Goal: Task Accomplishment & Management: Use online tool/utility

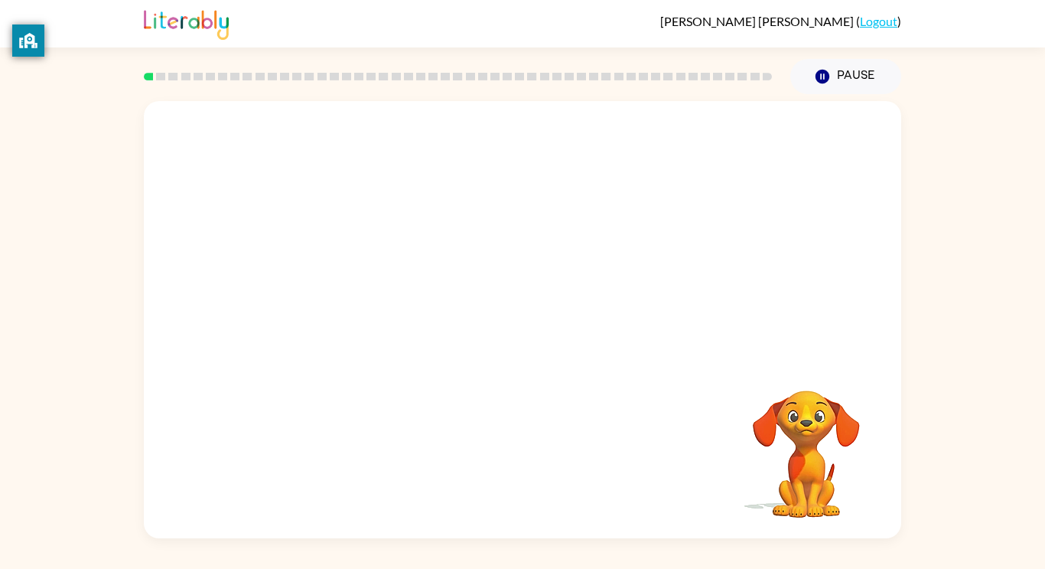
click at [497, 301] on div "Your browser must support playing .mp4 files to use Literably. Please try using…" at bounding box center [523, 319] width 758 height 437
click at [536, 330] on icon "button" at bounding box center [523, 327] width 27 height 27
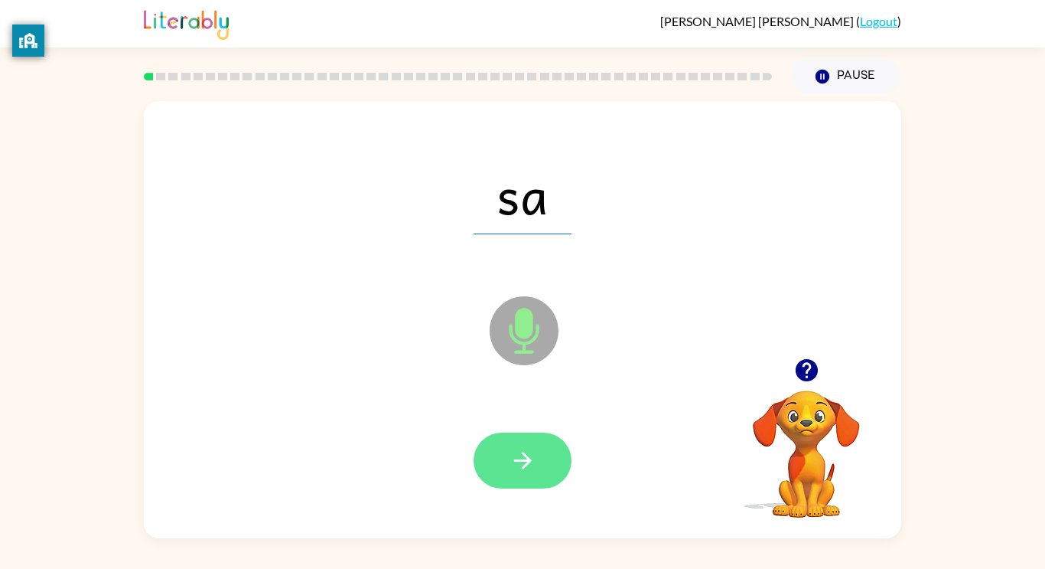
click at [531, 462] on icon "button" at bounding box center [523, 460] width 27 height 27
click at [542, 452] on button "button" at bounding box center [523, 460] width 98 height 56
click at [522, 457] on icon "button" at bounding box center [523, 460] width 27 height 27
click at [531, 467] on icon "button" at bounding box center [523, 460] width 27 height 27
click at [540, 453] on button "button" at bounding box center [523, 460] width 98 height 56
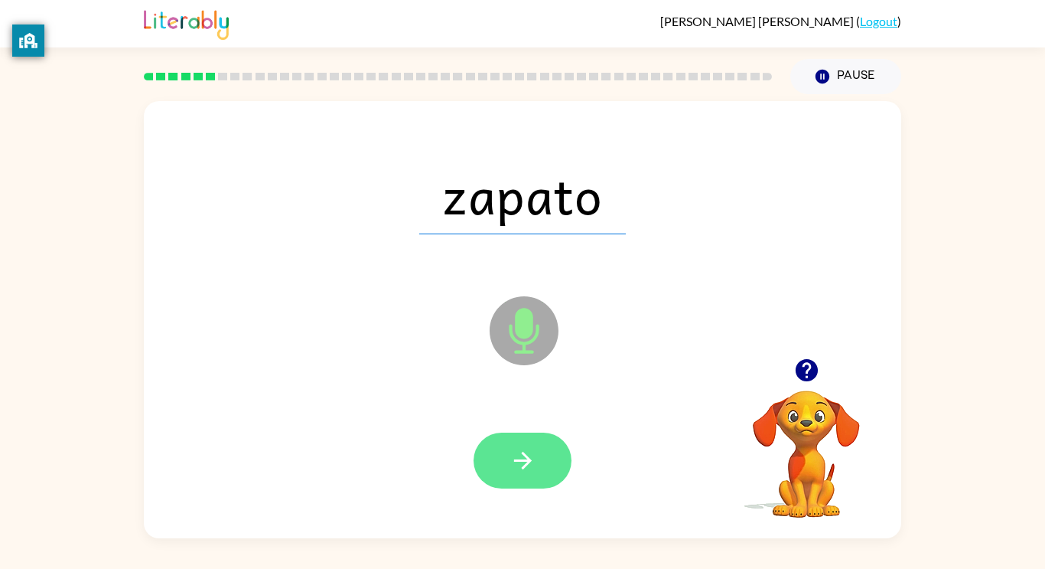
click at [528, 454] on icon "button" at bounding box center [523, 460] width 27 height 27
click at [542, 453] on button "button" at bounding box center [523, 460] width 98 height 56
click at [517, 465] on icon "button" at bounding box center [523, 460] width 27 height 27
click at [521, 482] on button "button" at bounding box center [523, 460] width 98 height 56
click at [522, 478] on button "button" at bounding box center [523, 460] width 98 height 56
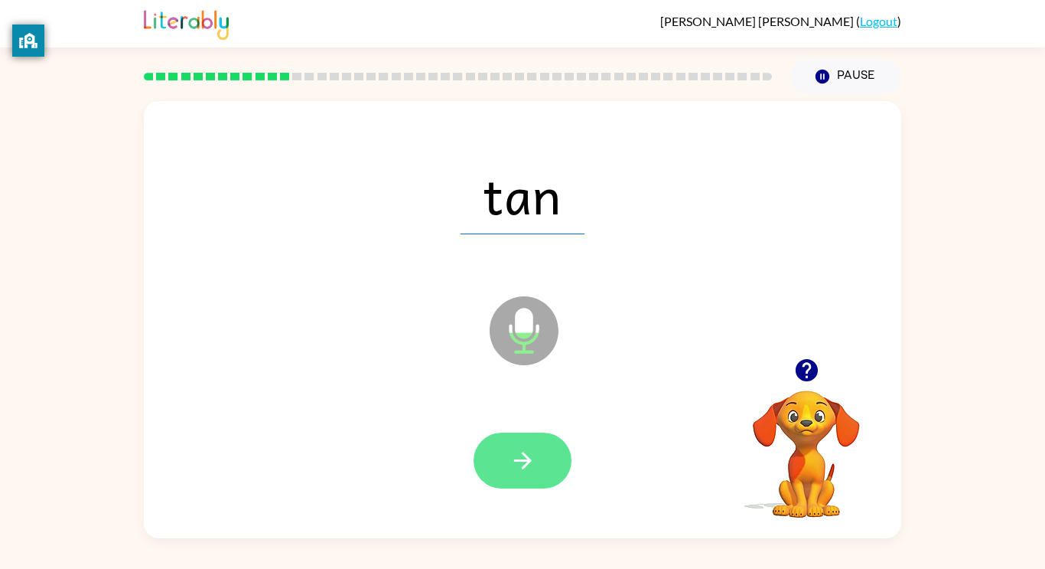
click at [534, 448] on icon "button" at bounding box center [523, 460] width 27 height 27
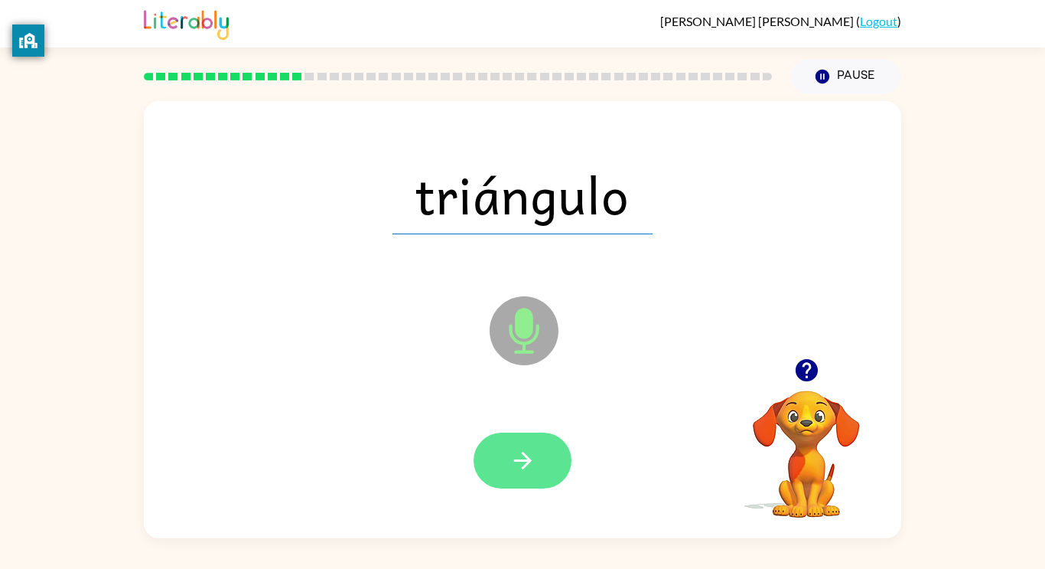
click at [531, 465] on icon "button" at bounding box center [523, 460] width 27 height 27
click at [515, 453] on icon "button" at bounding box center [523, 460] width 27 height 27
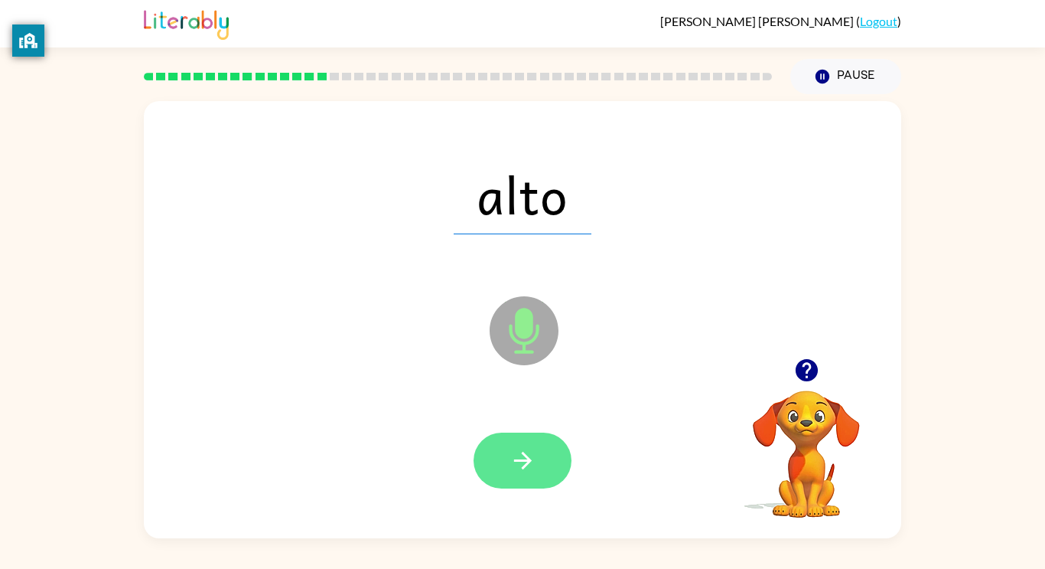
click at [540, 473] on button "button" at bounding box center [523, 460] width 98 height 56
click at [521, 448] on icon "button" at bounding box center [523, 460] width 27 height 27
click at [549, 475] on button "button" at bounding box center [523, 460] width 98 height 56
click at [530, 467] on icon "button" at bounding box center [523, 460] width 27 height 27
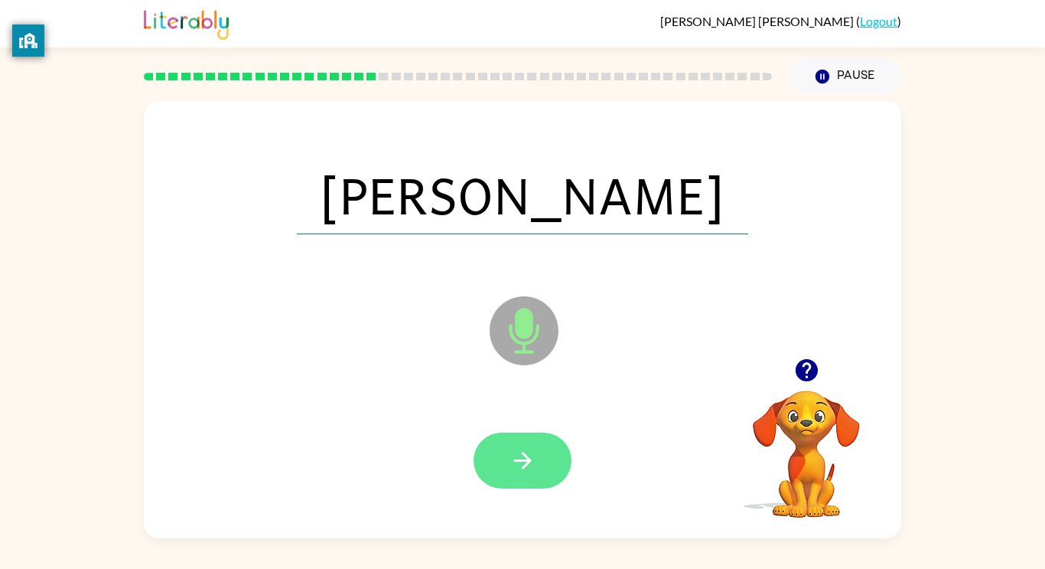
click at [521, 466] on icon "button" at bounding box center [523, 460] width 27 height 27
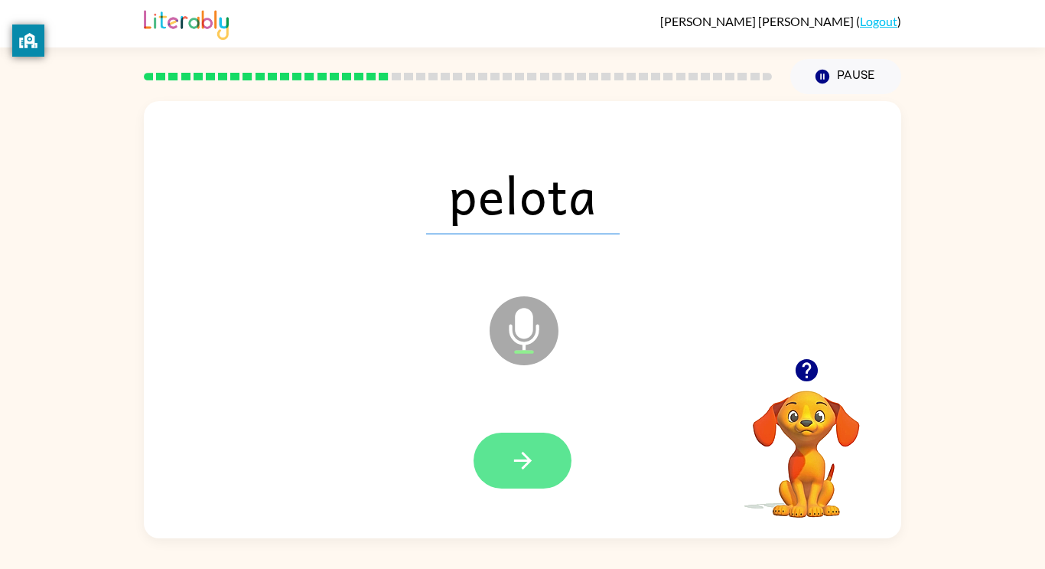
click at [533, 453] on icon "button" at bounding box center [523, 460] width 27 height 27
click at [520, 468] on icon "button" at bounding box center [523, 460] width 27 height 27
click at [528, 460] on icon "button" at bounding box center [522, 460] width 18 height 18
click at [504, 445] on button "button" at bounding box center [523, 460] width 98 height 56
click at [533, 452] on icon "button" at bounding box center [523, 460] width 27 height 27
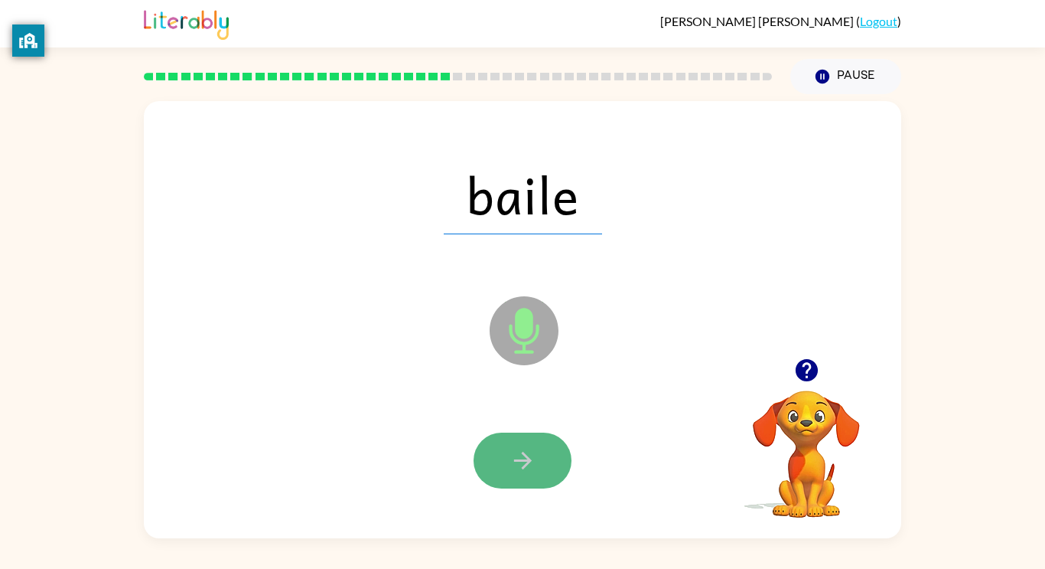
click at [545, 474] on button "button" at bounding box center [523, 460] width 98 height 56
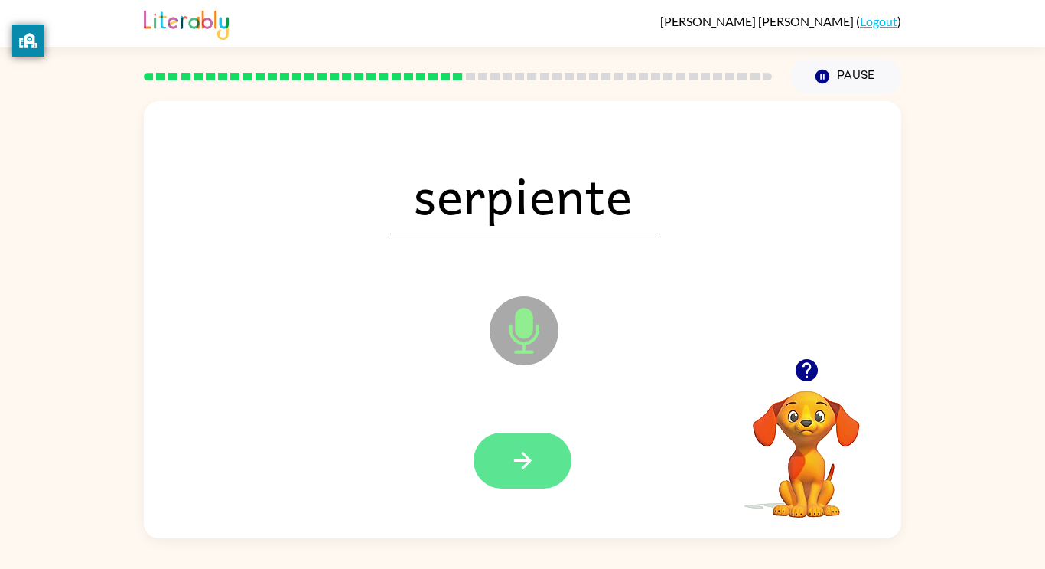
click at [528, 453] on icon "button" at bounding box center [523, 460] width 27 height 27
click at [551, 453] on button "button" at bounding box center [523, 460] width 98 height 56
click at [517, 462] on icon "button" at bounding box center [523, 460] width 27 height 27
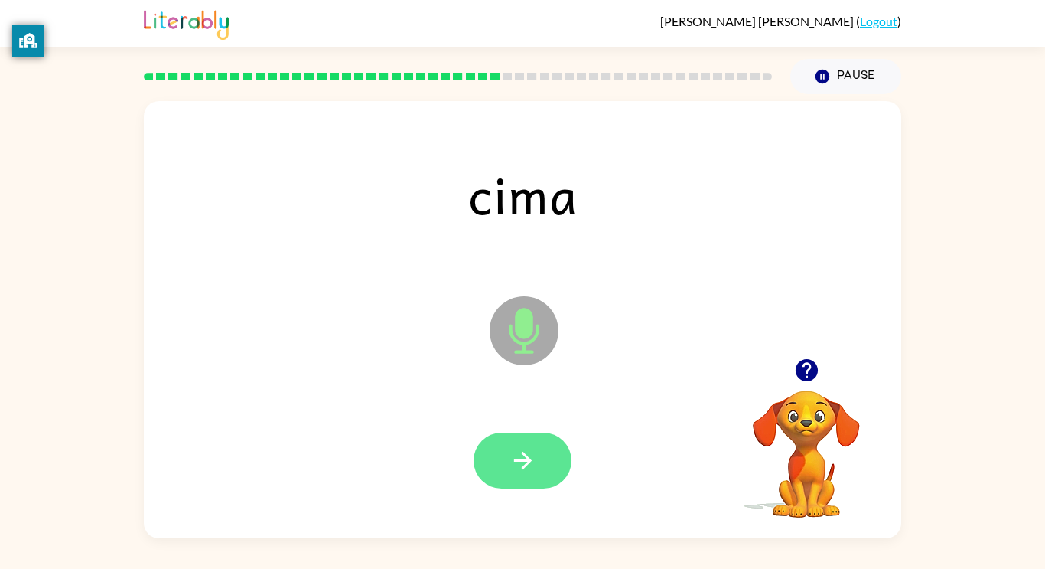
click at [526, 465] on icon "button" at bounding box center [522, 460] width 18 height 18
click at [554, 437] on button "button" at bounding box center [523, 460] width 98 height 56
click at [507, 455] on button "button" at bounding box center [523, 460] width 98 height 56
click at [541, 467] on button "button" at bounding box center [523, 460] width 98 height 56
click at [548, 474] on button "button" at bounding box center [523, 460] width 98 height 56
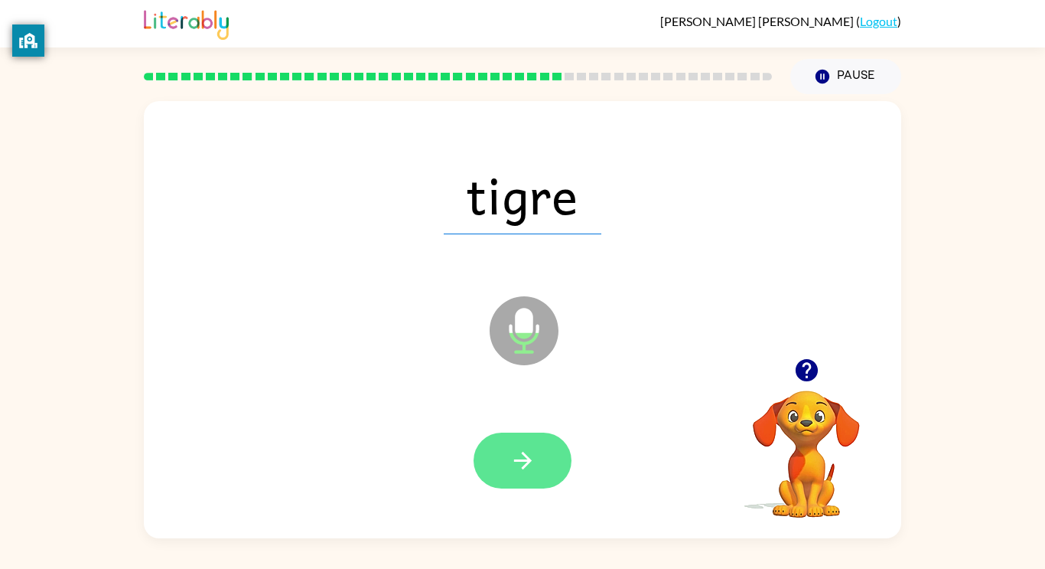
click at [510, 458] on icon "button" at bounding box center [523, 460] width 27 height 27
click at [531, 455] on icon "button" at bounding box center [523, 460] width 27 height 27
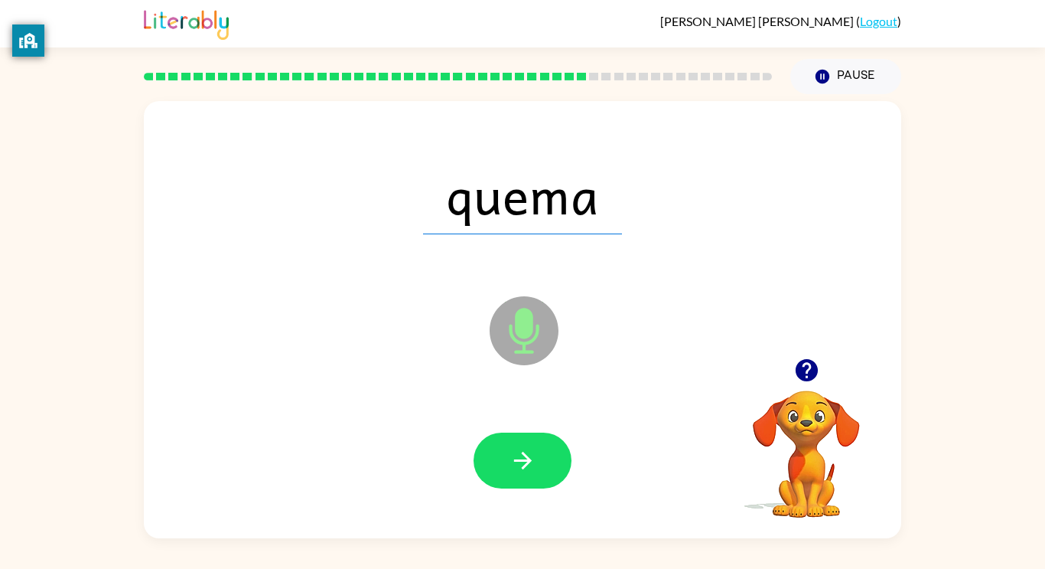
click at [519, 413] on div at bounding box center [522, 460] width 727 height 125
click at [520, 484] on button "button" at bounding box center [523, 460] width 98 height 56
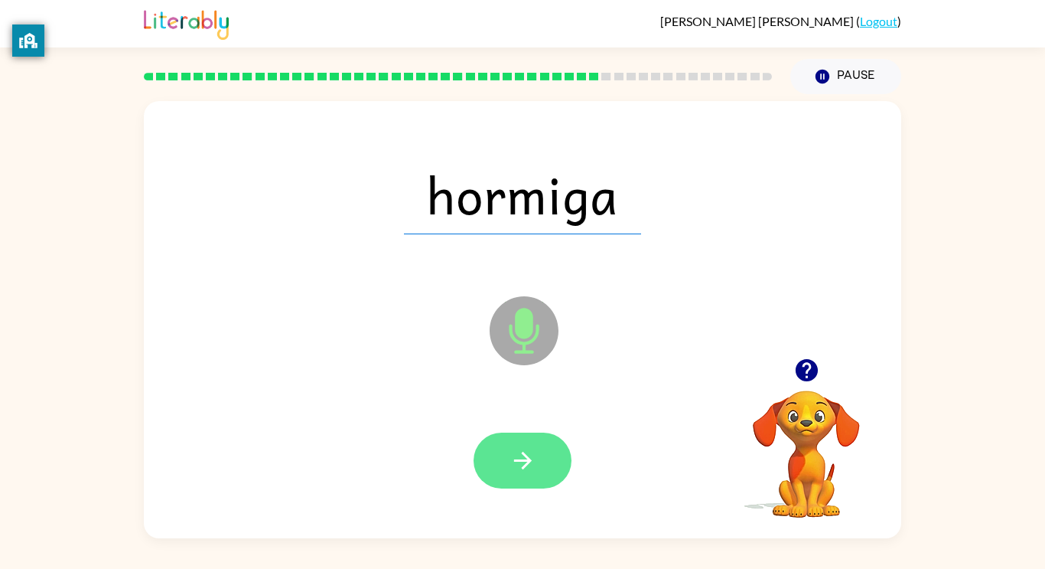
click at [542, 452] on button "button" at bounding box center [523, 460] width 98 height 56
click at [544, 455] on button "button" at bounding box center [523, 460] width 98 height 56
click at [526, 463] on icon "button" at bounding box center [522, 460] width 18 height 18
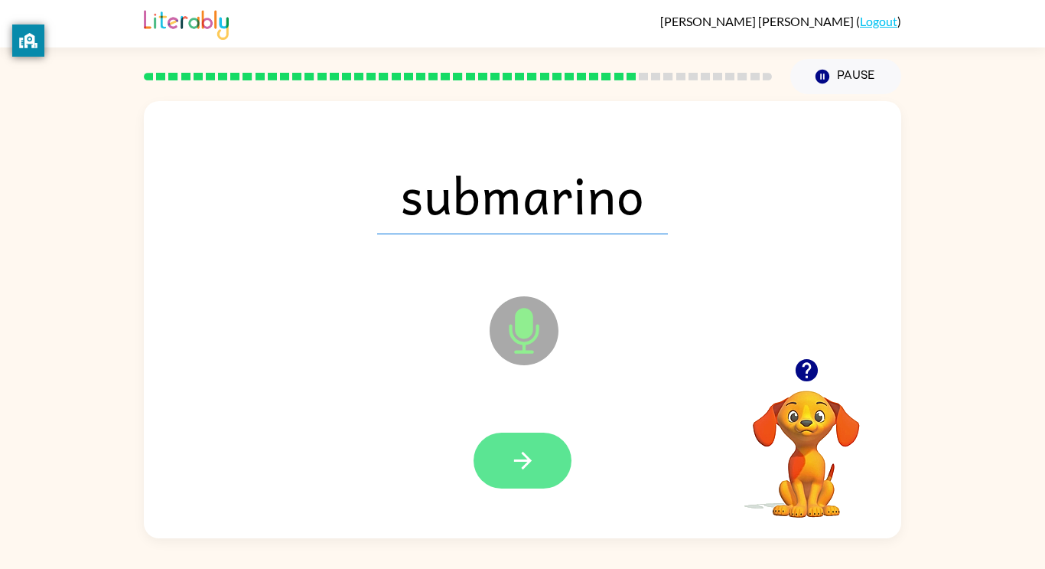
click at [516, 473] on icon "button" at bounding box center [523, 460] width 27 height 27
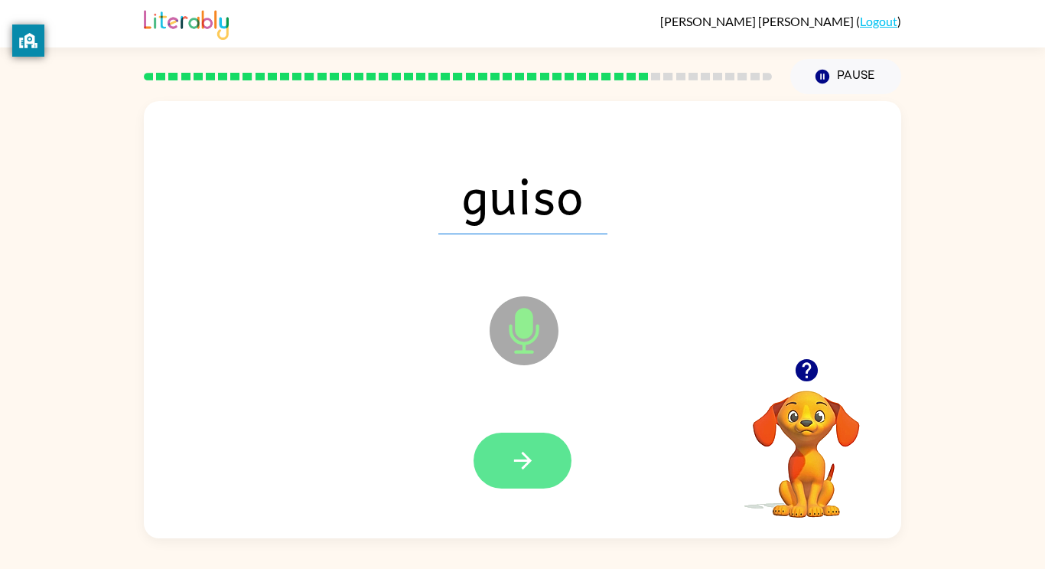
click at [533, 476] on button "button" at bounding box center [523, 460] width 98 height 56
click at [532, 450] on icon "button" at bounding box center [523, 460] width 27 height 27
click at [518, 451] on icon "button" at bounding box center [523, 460] width 27 height 27
click at [537, 472] on button "button" at bounding box center [523, 460] width 98 height 56
click at [529, 452] on icon "button" at bounding box center [523, 460] width 27 height 27
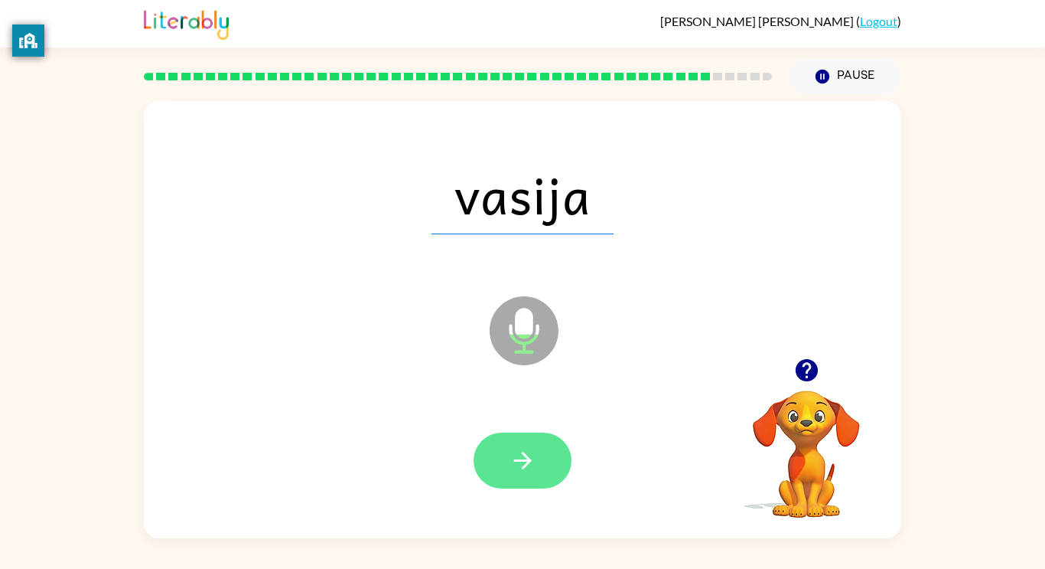
click at [527, 484] on button "button" at bounding box center [523, 460] width 98 height 56
click at [528, 485] on button "button" at bounding box center [523, 460] width 98 height 56
click at [526, 478] on button "button" at bounding box center [523, 460] width 98 height 56
click at [536, 471] on button "button" at bounding box center [523, 460] width 98 height 56
click at [522, 461] on icon "button" at bounding box center [523, 460] width 27 height 27
